Goal: Information Seeking & Learning: Learn about a topic

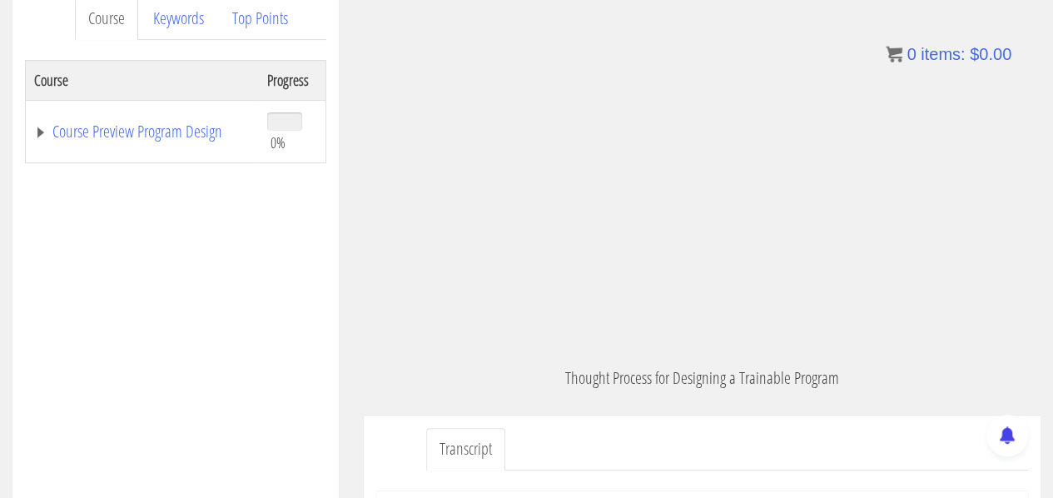
scroll to position [191, 0]
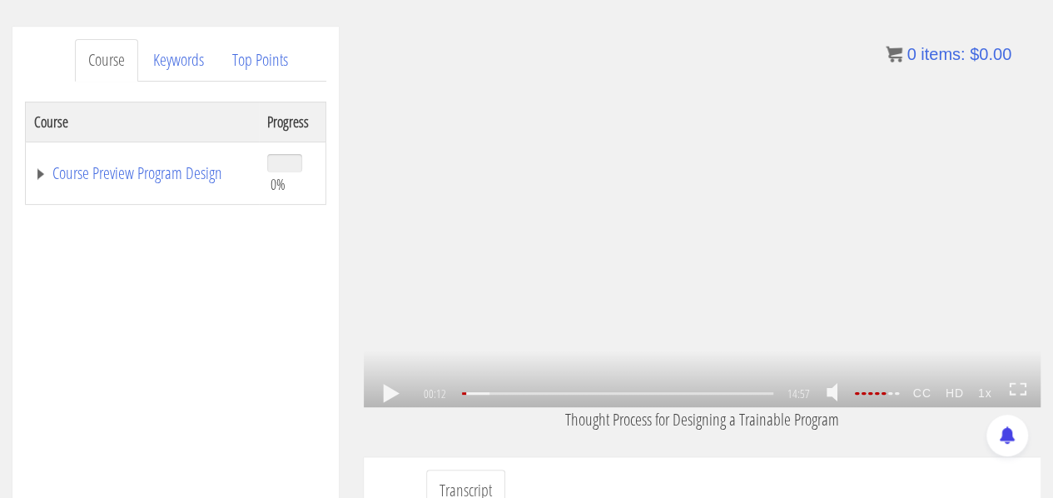
click at [641, 249] on div ".a{fill:#000;opacity:0.65;}.b{fill:#fff;opacity:1.0;} .fp-color-play{opacity:0.…" at bounding box center [702, 217] width 677 height 380
click at [618, 394] on div "07:26" at bounding box center [618, 393] width 312 height 2
click at [656, 392] on div "08:59" at bounding box center [622, 393] width 320 height 2
click at [677, 392] on div "09:58" at bounding box center [622, 393] width 320 height 2
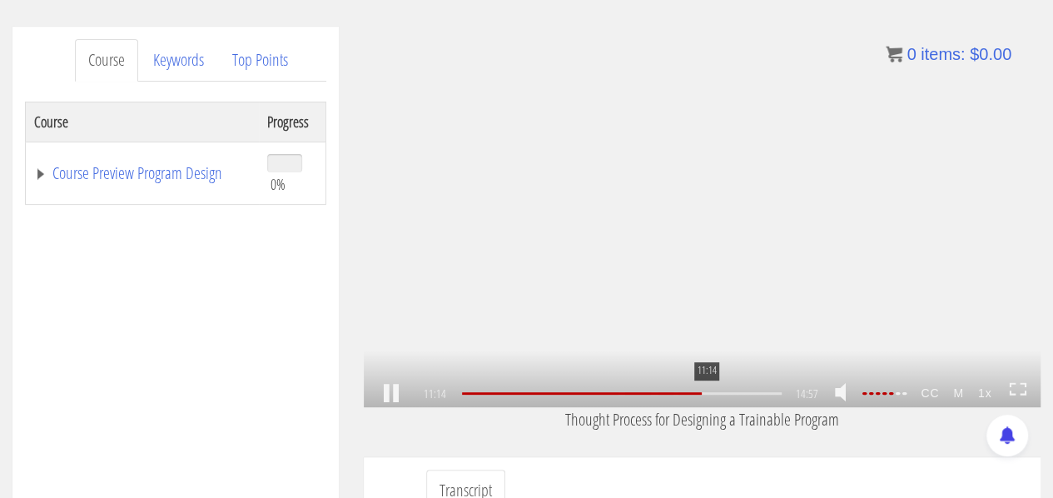
click at [705, 393] on div "11:14" at bounding box center [622, 393] width 320 height 2
click at [722, 393] on div "11:59" at bounding box center [622, 393] width 320 height 2
click at [742, 393] on div "12:57" at bounding box center [622, 393] width 320 height 2
click at [757, 394] on div "13:38" at bounding box center [622, 393] width 320 height 2
click at [556, 394] on div "04:24" at bounding box center [622, 393] width 320 height 2
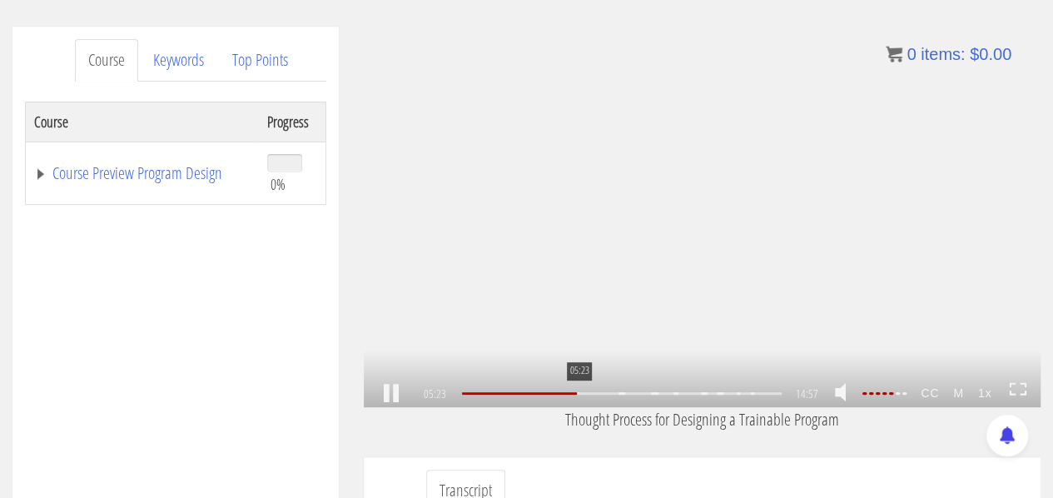
click at [578, 394] on div "05:23" at bounding box center [622, 393] width 320 height 2
click at [588, 394] on div "05:51" at bounding box center [622, 393] width 320 height 2
click at [609, 394] on div "06:50" at bounding box center [622, 393] width 320 height 2
click at [638, 394] on div "08:08" at bounding box center [622, 393] width 320 height 2
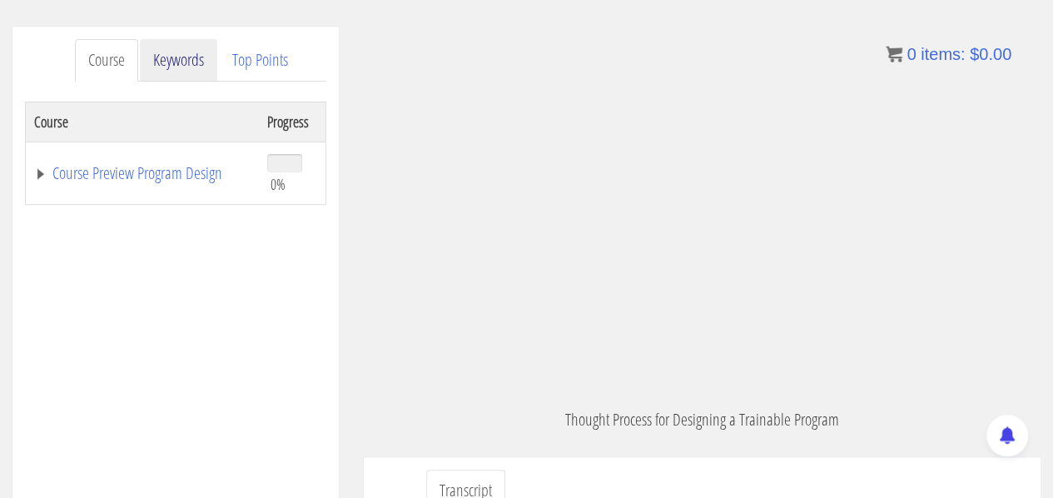
scroll to position [1759, 0]
click at [199, 62] on link "Keywords" at bounding box center [178, 60] width 77 height 42
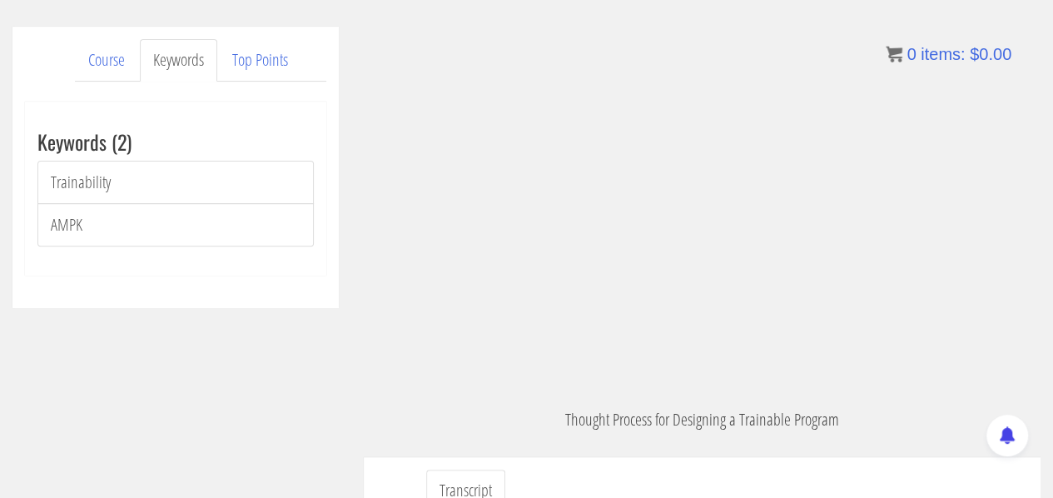
click at [199, 62] on link "Keywords" at bounding box center [178, 60] width 77 height 42
click at [111, 53] on link "Course" at bounding box center [106, 60] width 63 height 42
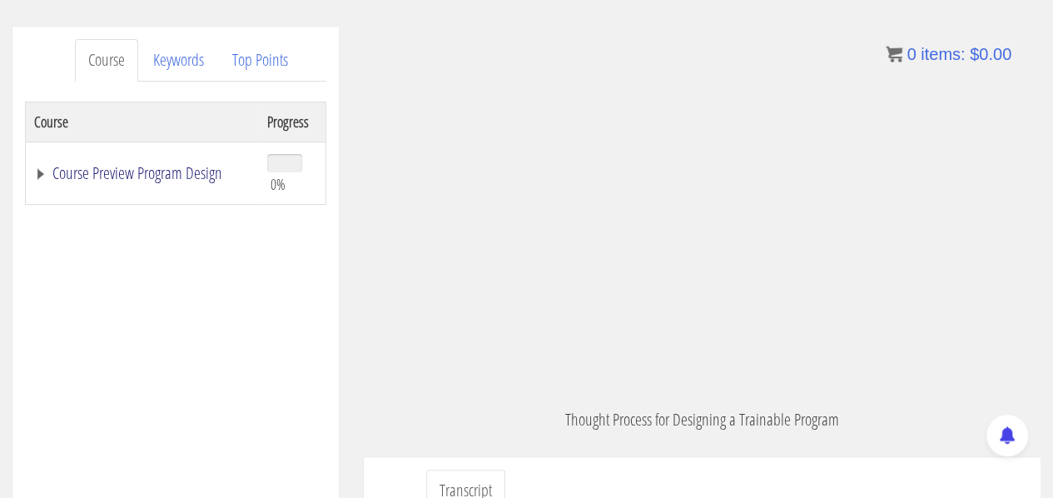
click at [43, 176] on link "Course Preview Program Design" at bounding box center [142, 173] width 216 height 17
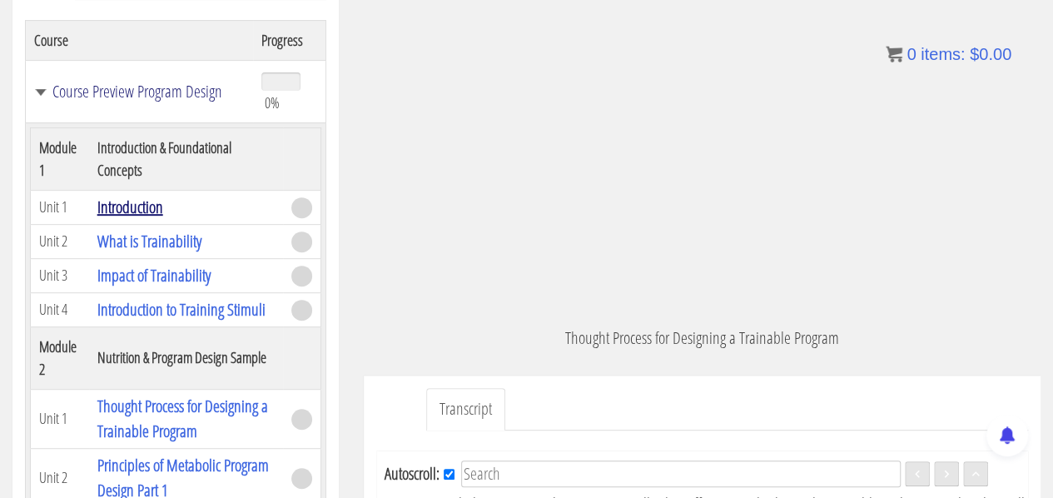
scroll to position [1784, 0]
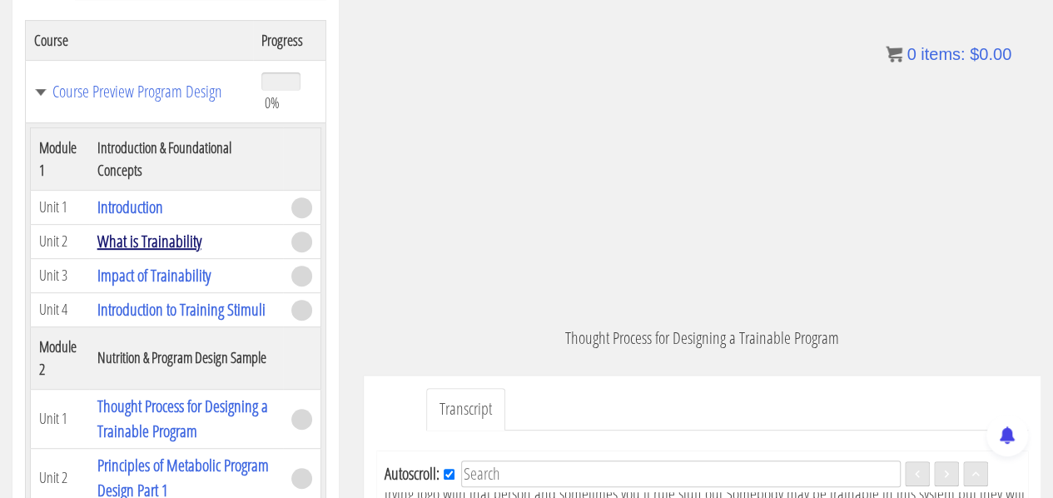
click at [154, 234] on link "What is Trainability" at bounding box center [149, 241] width 104 height 22
click at [180, 244] on link "What is Trainability" at bounding box center [149, 241] width 104 height 22
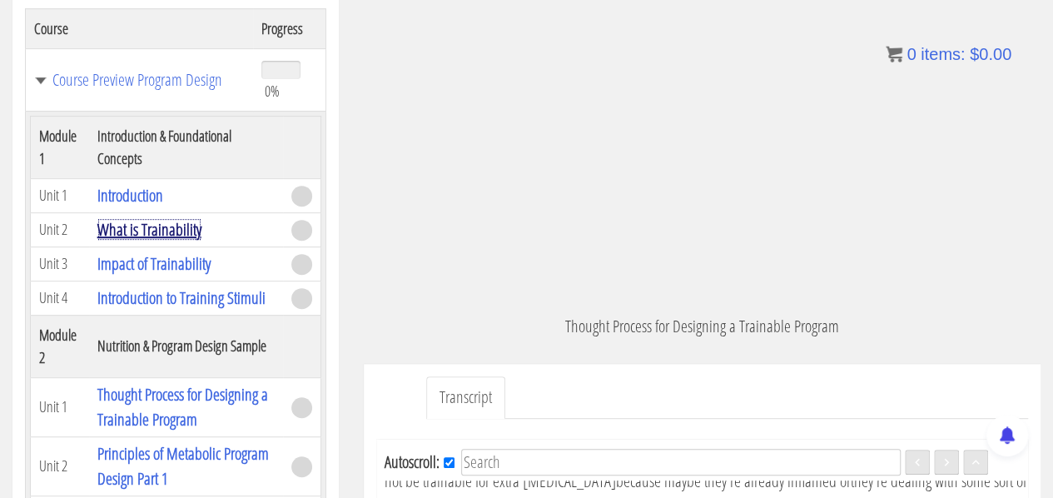
scroll to position [291, 0]
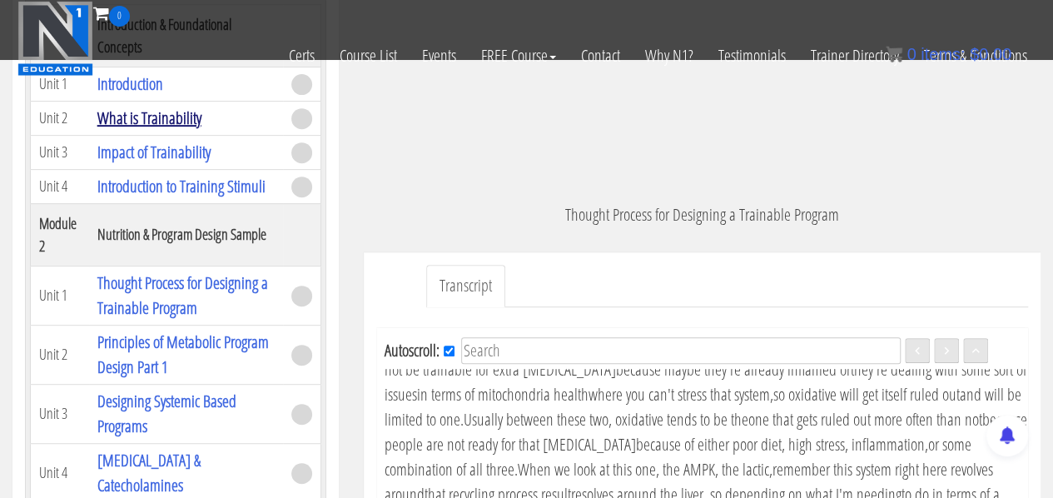
click at [121, 119] on link "What is Trainability" at bounding box center [149, 118] width 104 height 22
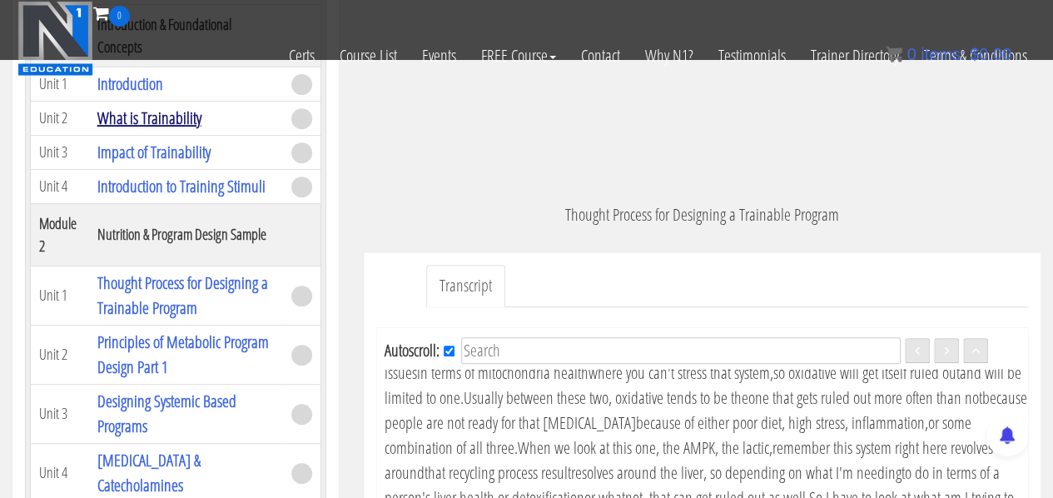
click at [145, 116] on link "What is Trainability" at bounding box center [149, 118] width 104 height 22
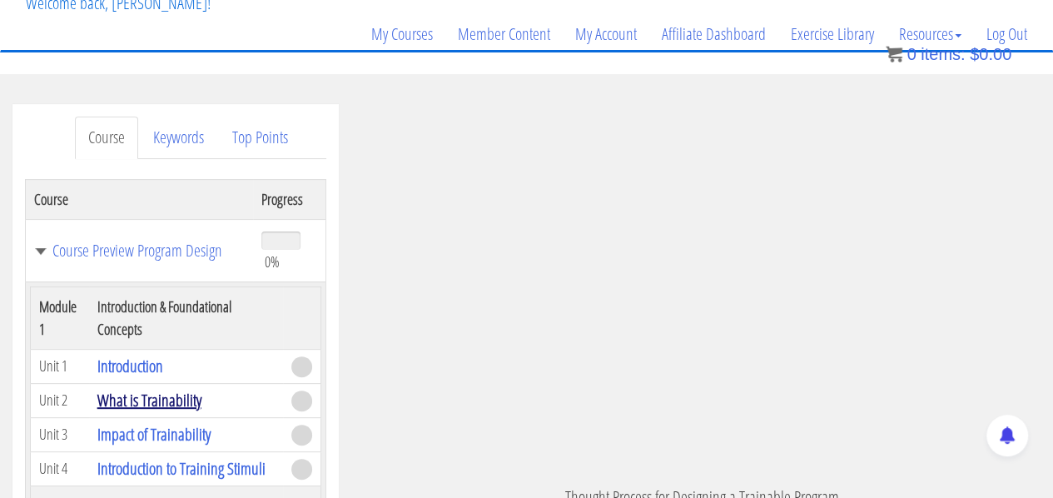
scroll to position [105, 0]
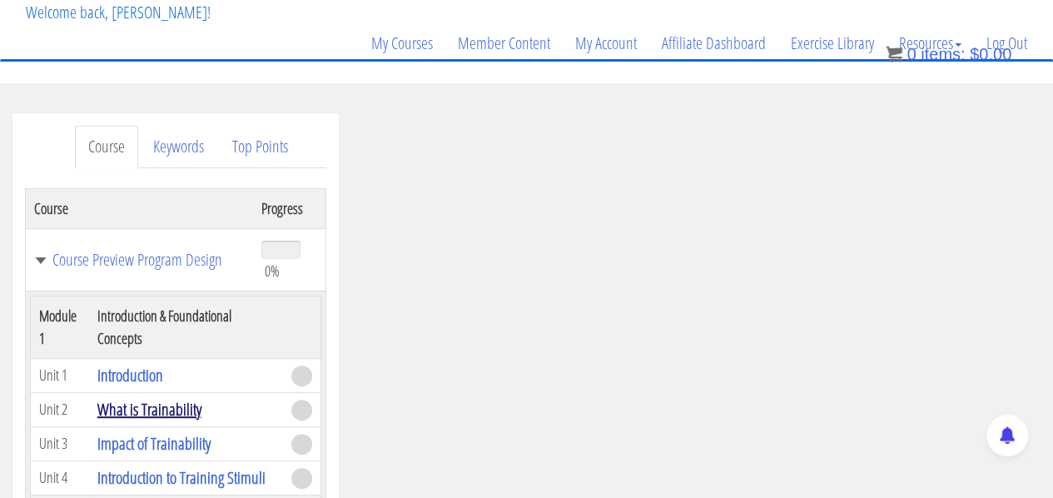
click at [135, 411] on link "What is Trainability" at bounding box center [149, 409] width 104 height 22
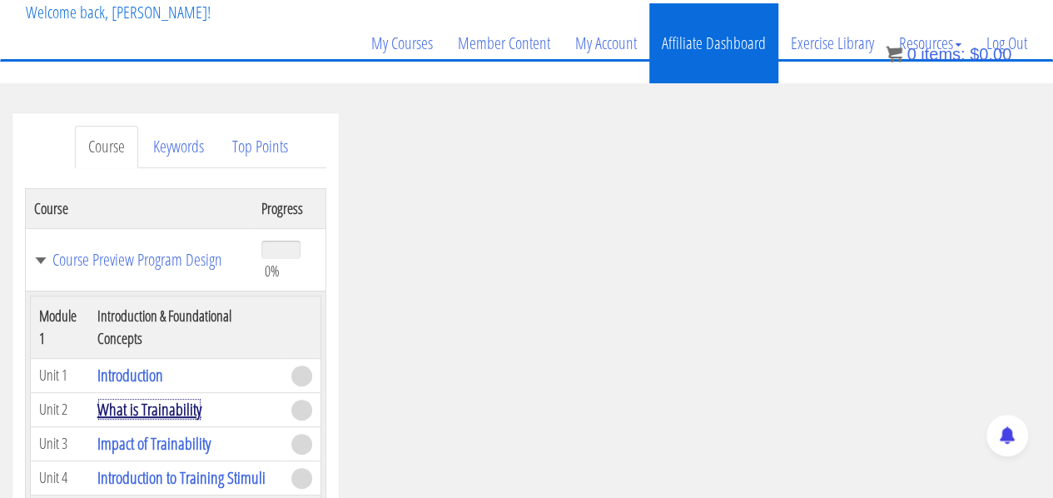
scroll to position [1860, 0]
